Goal: Task Accomplishment & Management: Manage account settings

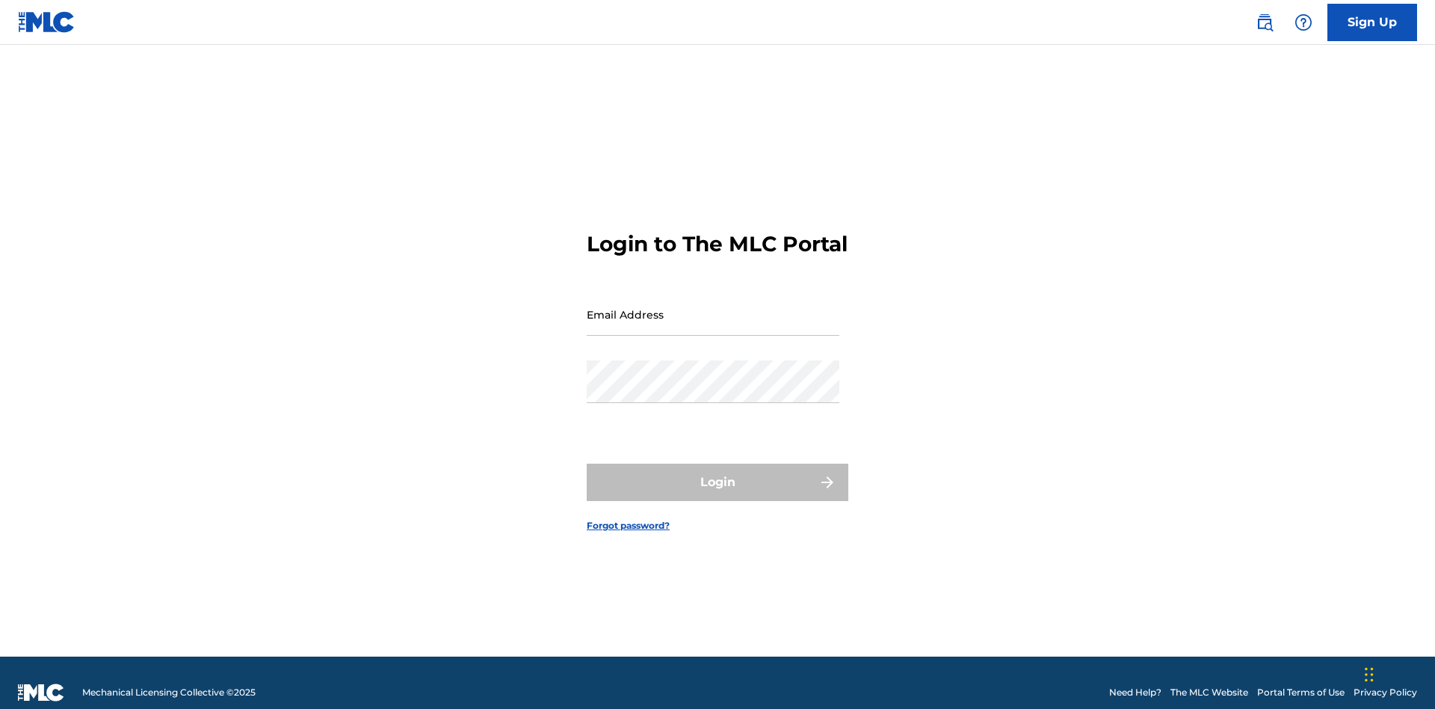
scroll to position [19, 0]
click at [713, 307] on input "Email Address" at bounding box center [713, 314] width 253 height 43
type input "Duke.McTesterson@gmail.com"
click at [718, 475] on button "Login" at bounding box center [718, 481] width 262 height 37
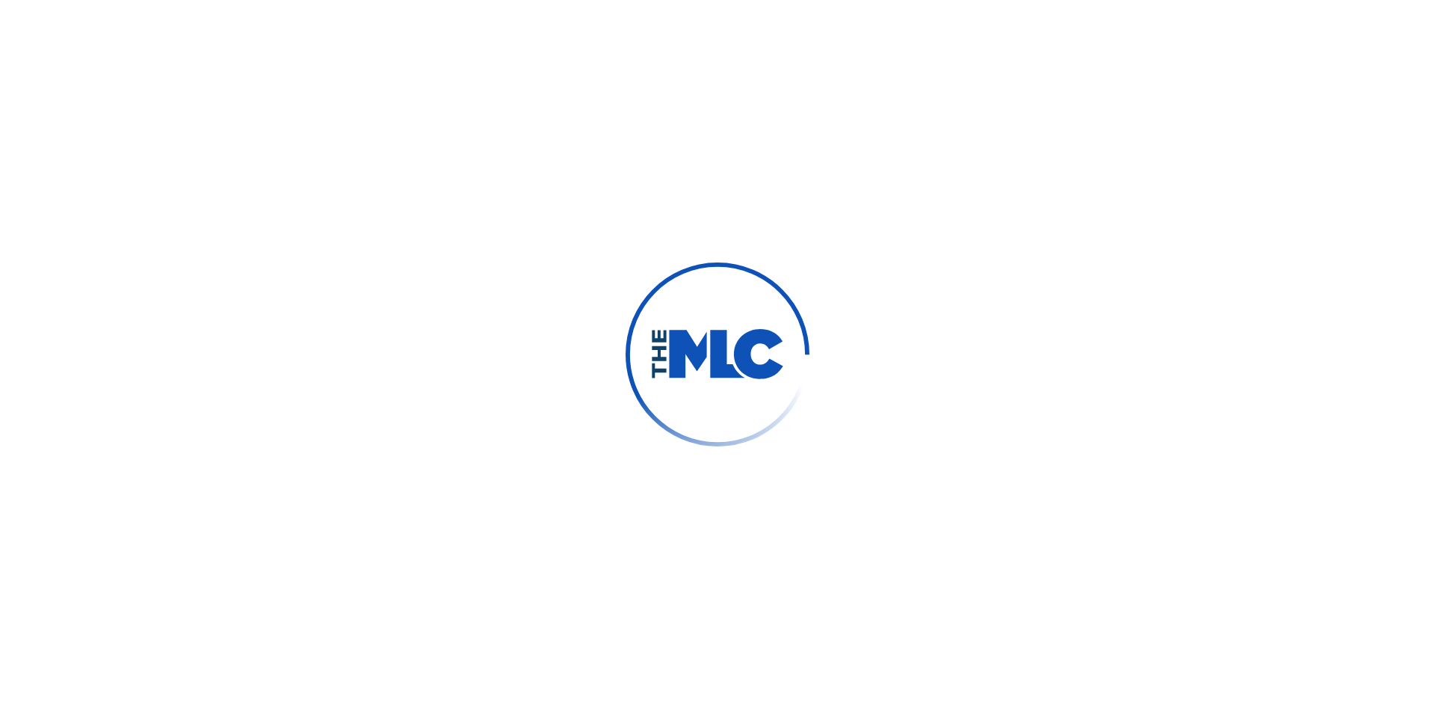
scroll to position [19, 0]
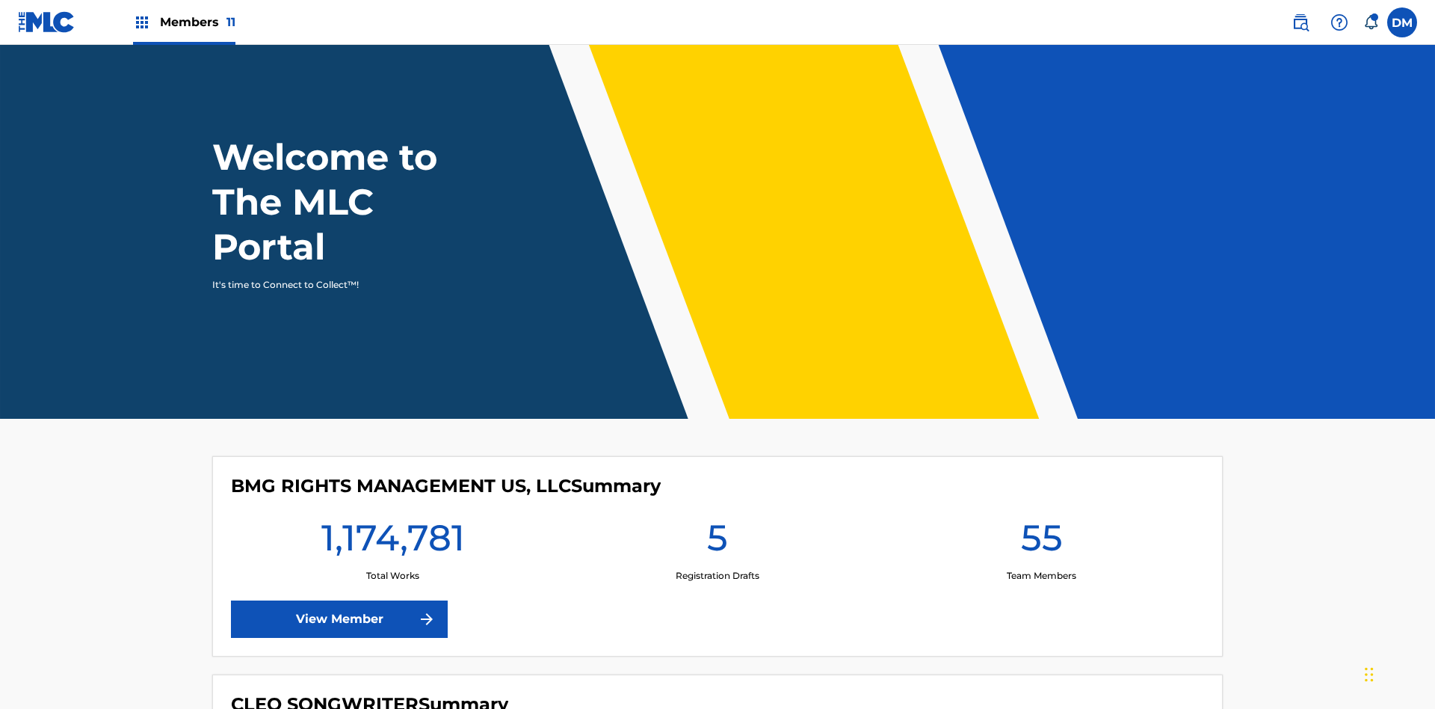
click at [184, 22] on span "Members 11" at bounding box center [198, 21] width 76 height 17
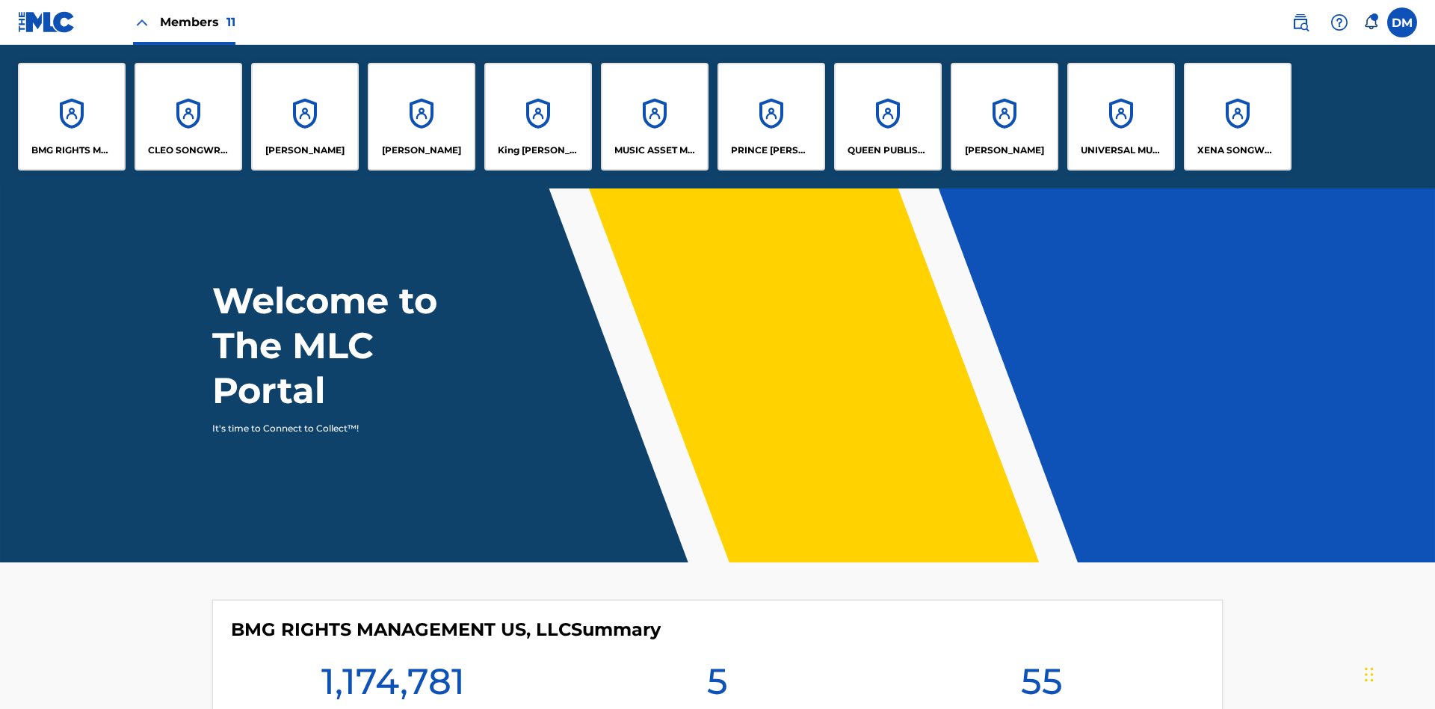
click at [771, 150] on p "PRINCE MCTESTERSON" at bounding box center [771, 150] width 81 height 13
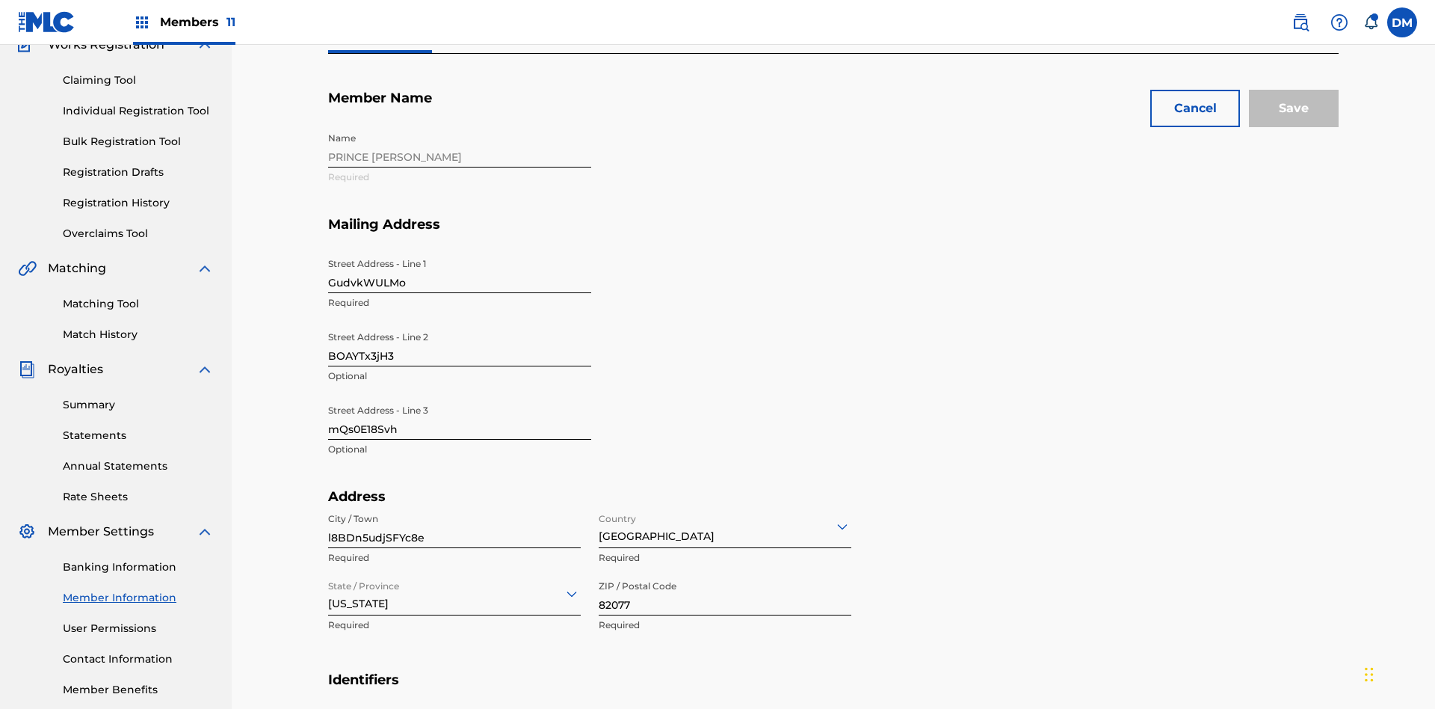
scroll to position [140, 0]
click at [460, 250] on input "GudvkWULMo" at bounding box center [459, 271] width 263 height 43
type input "AABTVRAzfT"
click at [460, 324] on input "BOAYTx3jH3" at bounding box center [459, 345] width 263 height 43
type input "b4V8SXgT01"
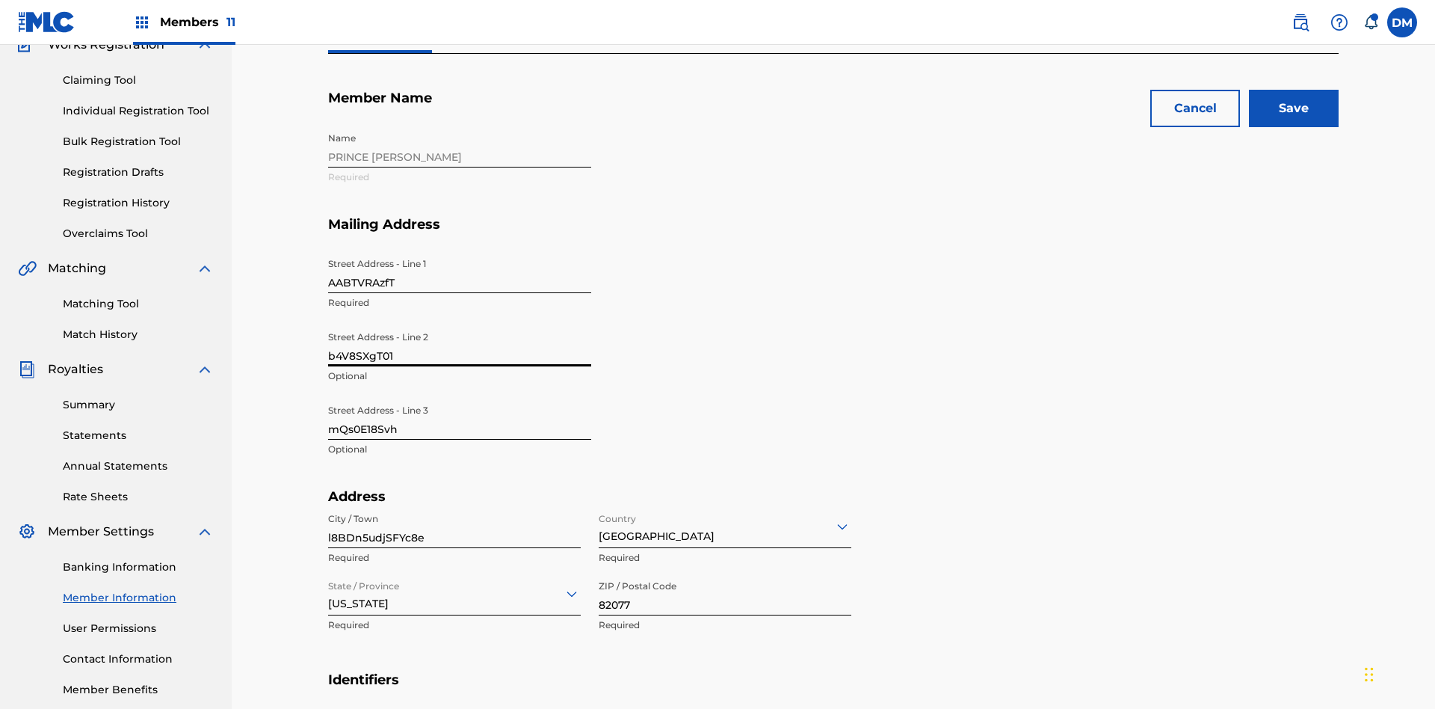
click at [460, 397] on input "mQs0E18Svh" at bounding box center [459, 418] width 263 height 43
type input "m1ga1uUH6y"
click at [455, 505] on input "l8BDn5udjSFYc8e" at bounding box center [454, 526] width 253 height 43
type input "LZph5WptXV7hh5w"
click at [600, 518] on input "Country" at bounding box center [600, 526] width 3 height 16
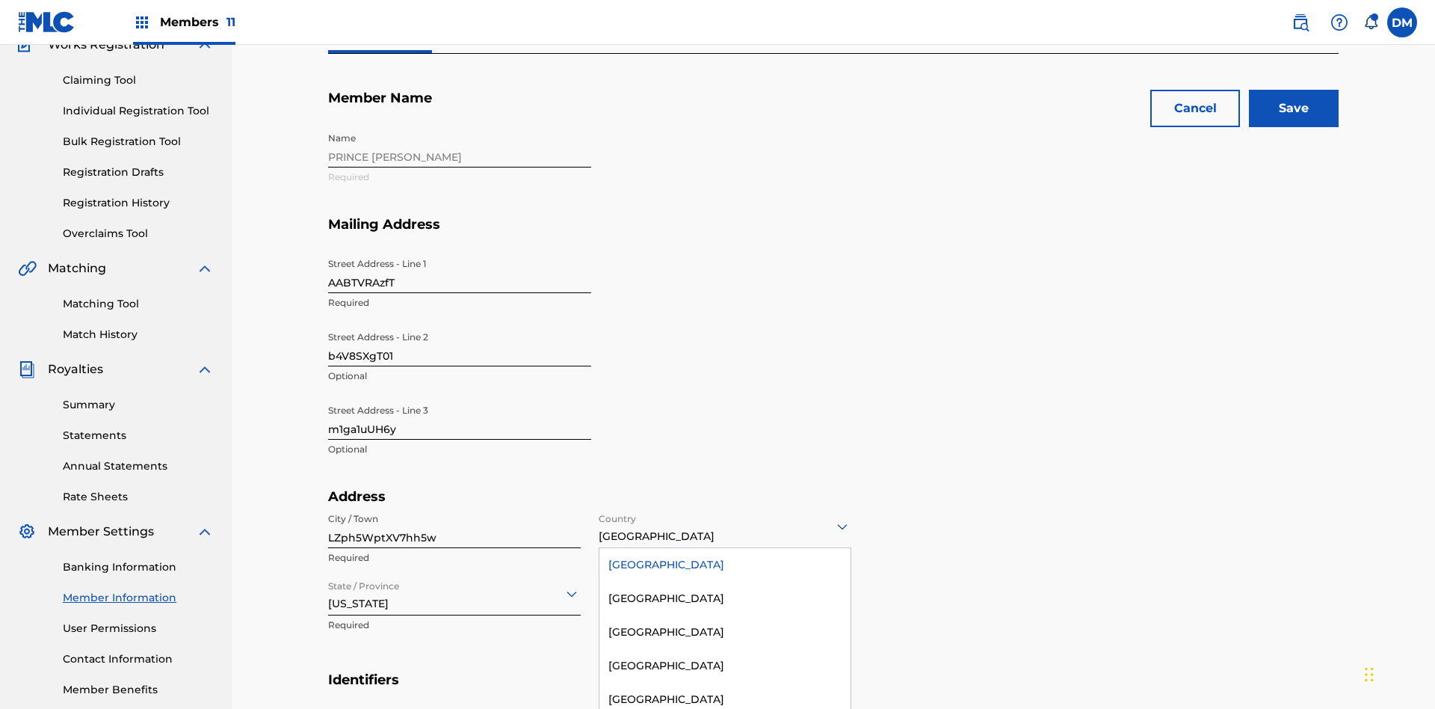
click at [725, 548] on div "United States" at bounding box center [725, 565] width 251 height 34
click at [329, 585] on input "State / Province" at bounding box center [329, 593] width 3 height 16
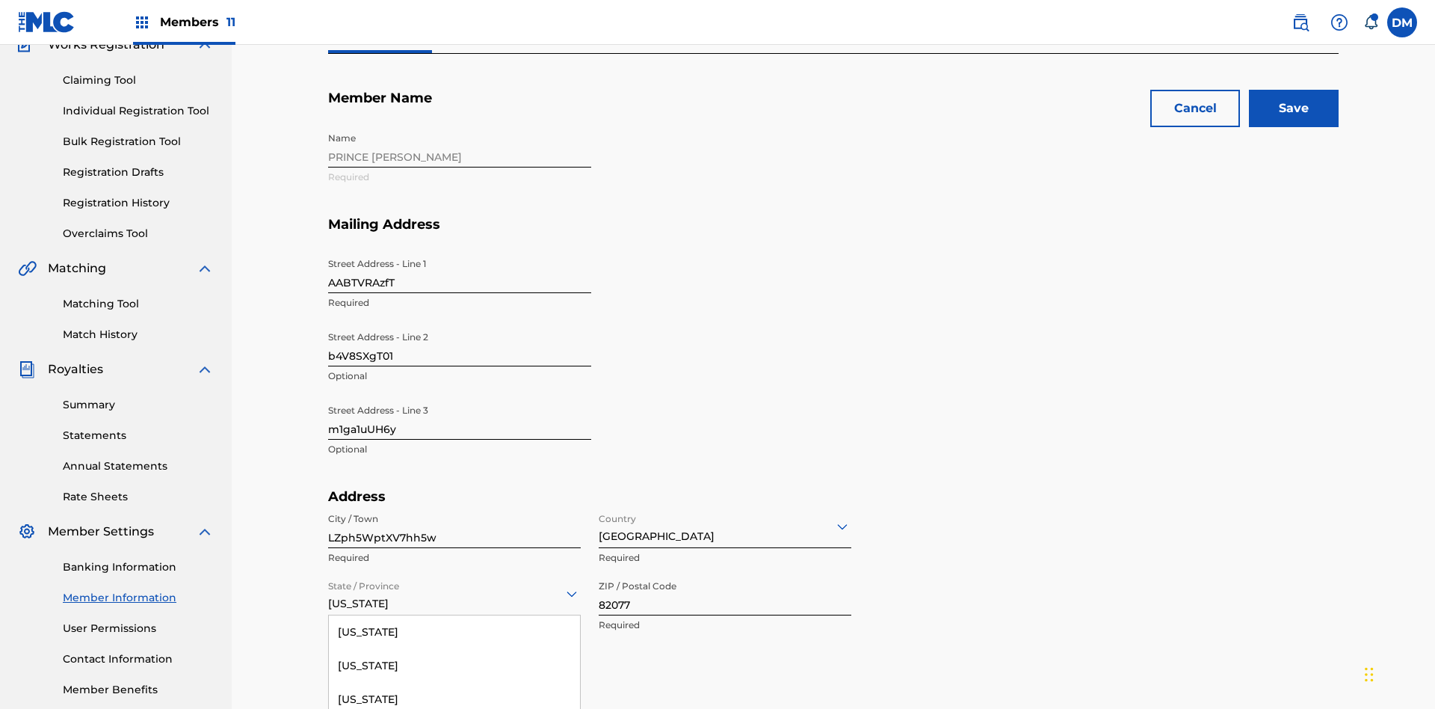
click at [725, 573] on input "82077" at bounding box center [725, 594] width 253 height 43
type input "37459"
type input "396681396984670X"
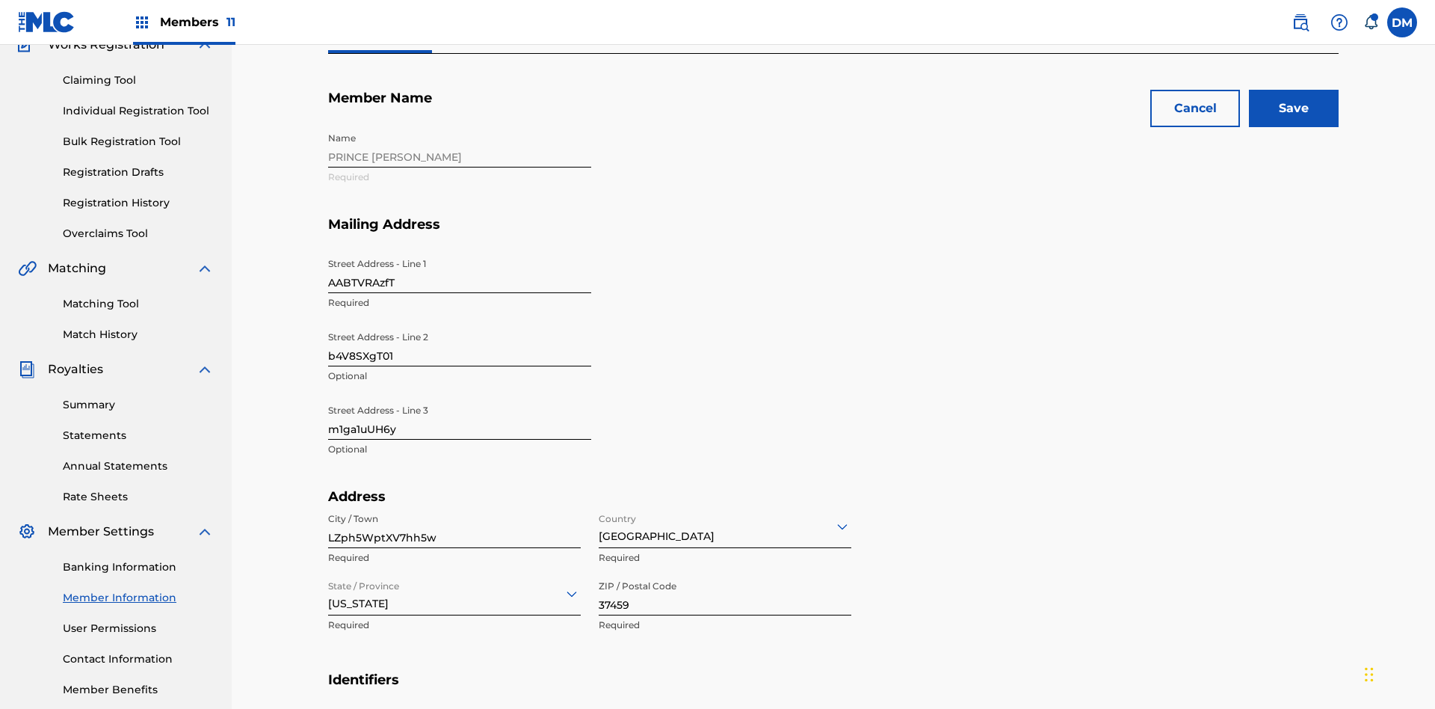
type input "280"
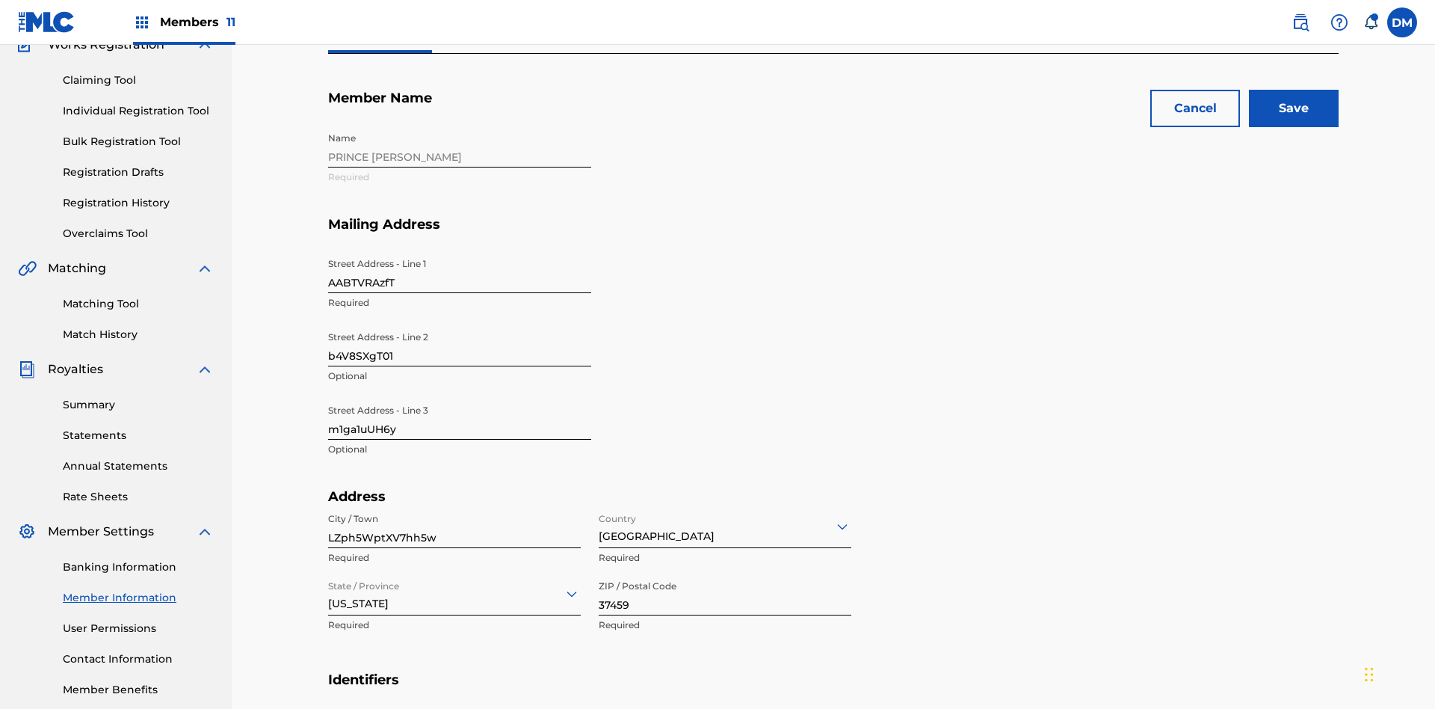
type input "0342305"
type input "8WRGq@gOg6B.com"
click at [1294, 108] on input "Save" at bounding box center [1294, 108] width 90 height 37
